Goal: Task Accomplishment & Management: Manage account settings

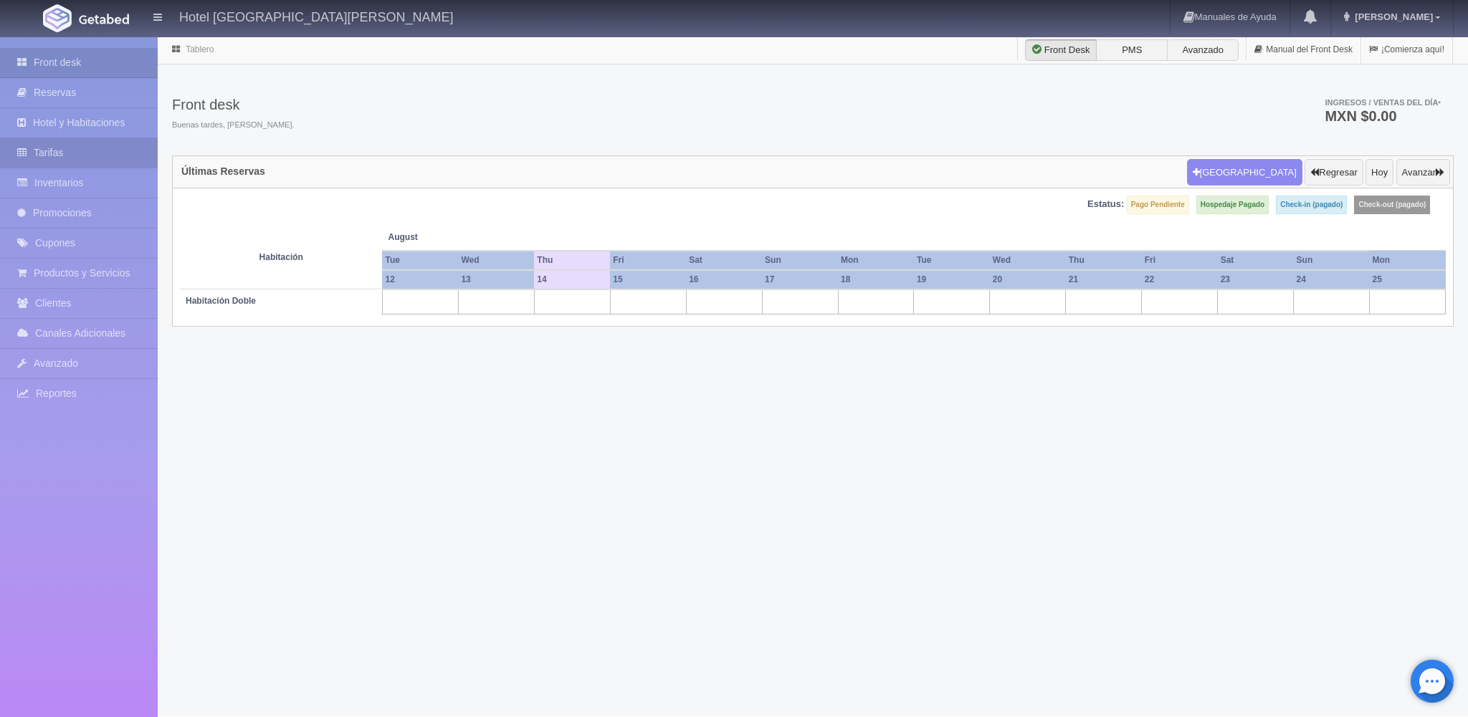
click at [61, 155] on link "Tarifas" at bounding box center [79, 152] width 158 height 29
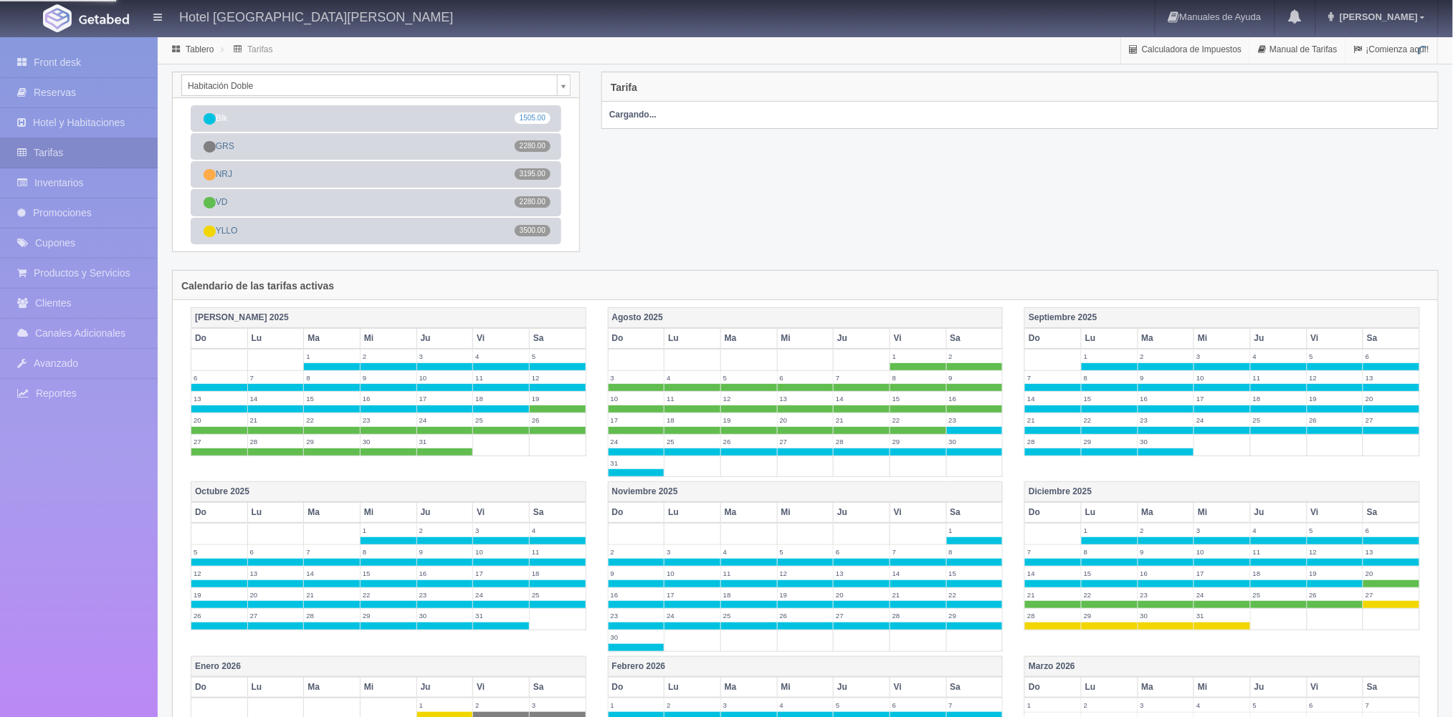
click at [59, 182] on link "Inventarios" at bounding box center [79, 182] width 158 height 29
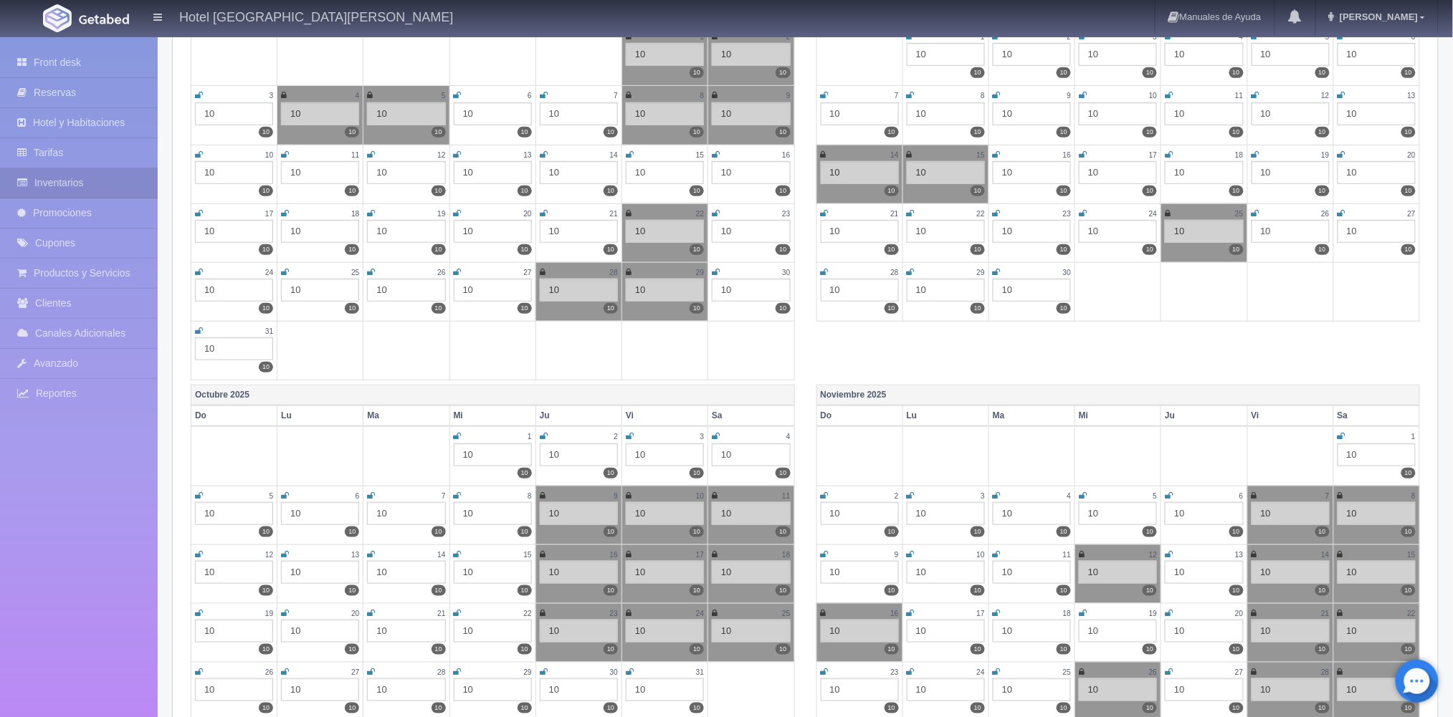
scroll to position [382, 0]
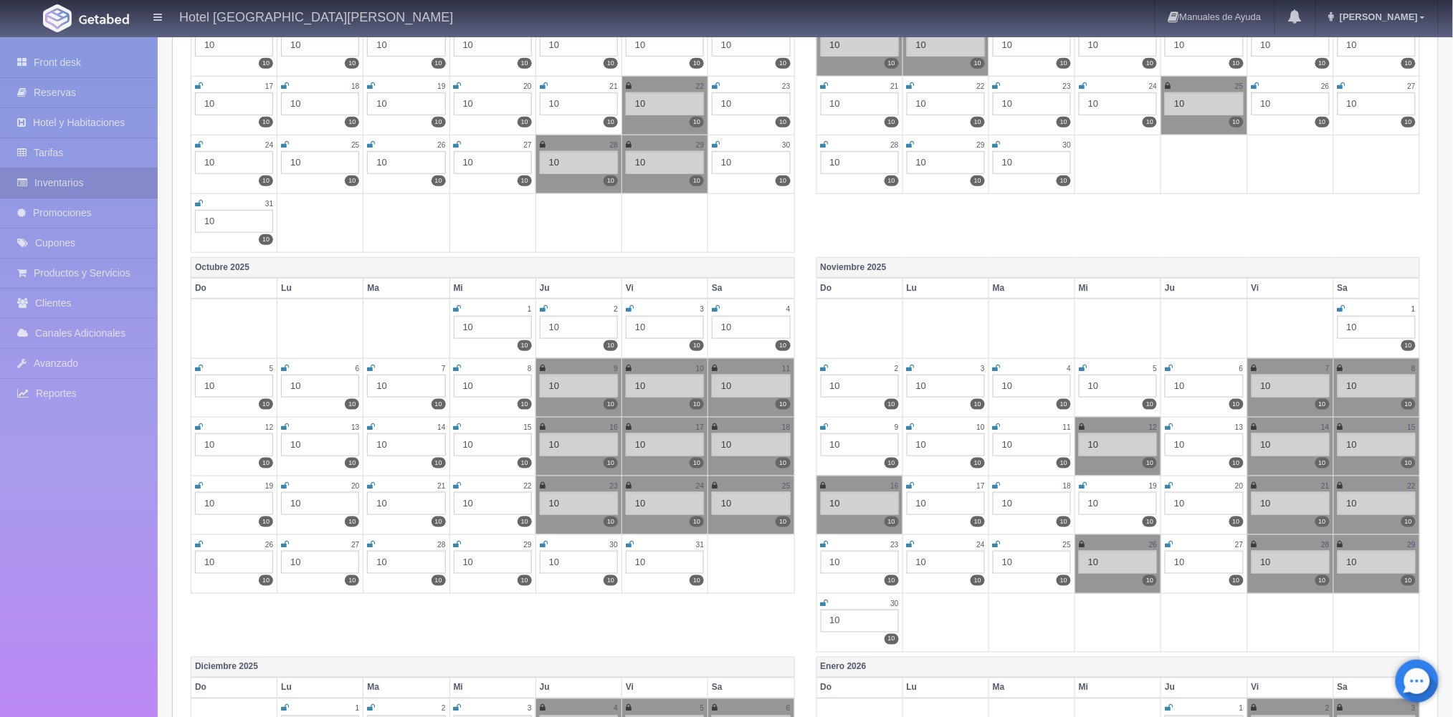
click at [1340, 305] on icon at bounding box center [1341, 309] width 8 height 9
